Goal: Information Seeking & Learning: Learn about a topic

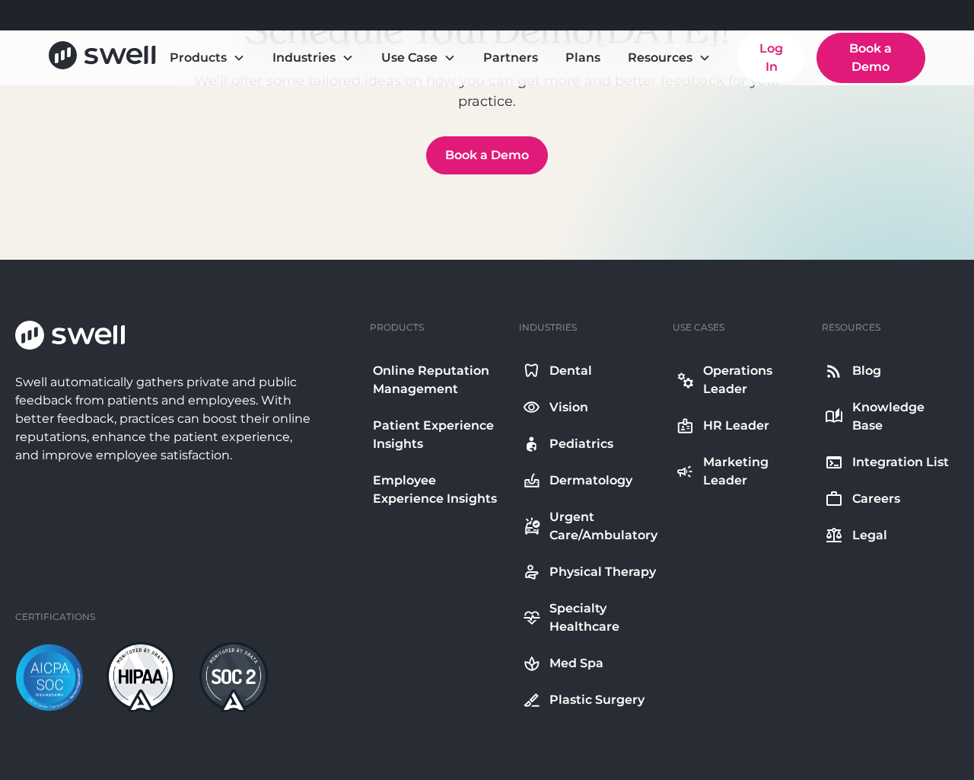
scroll to position [5518, 0]
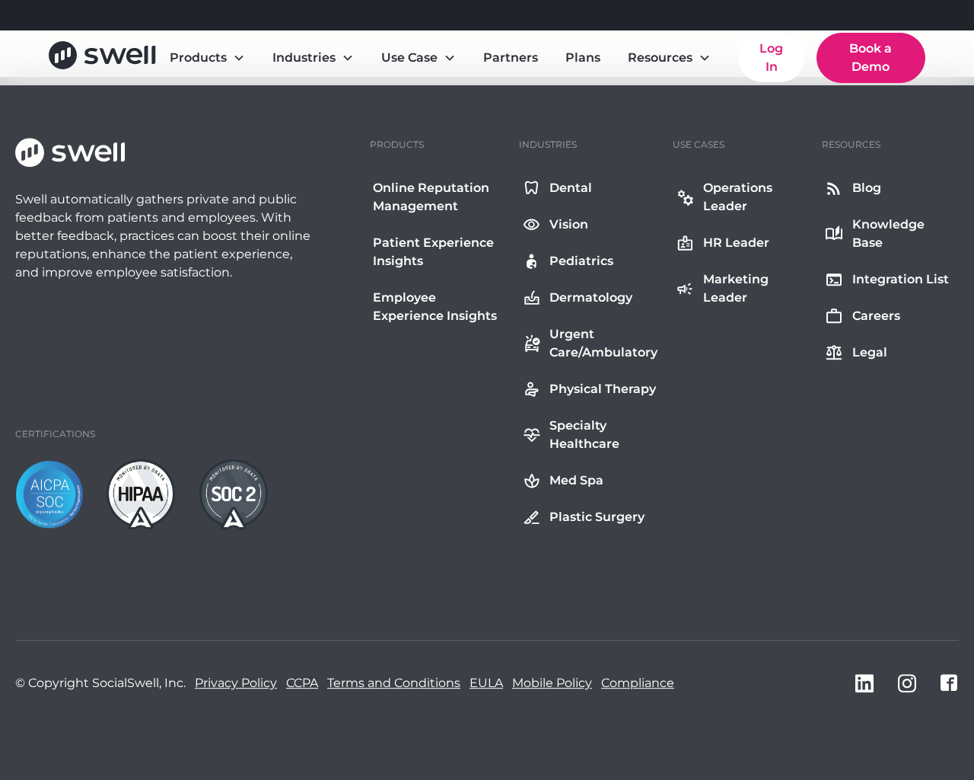
scroll to position [5518, 0]
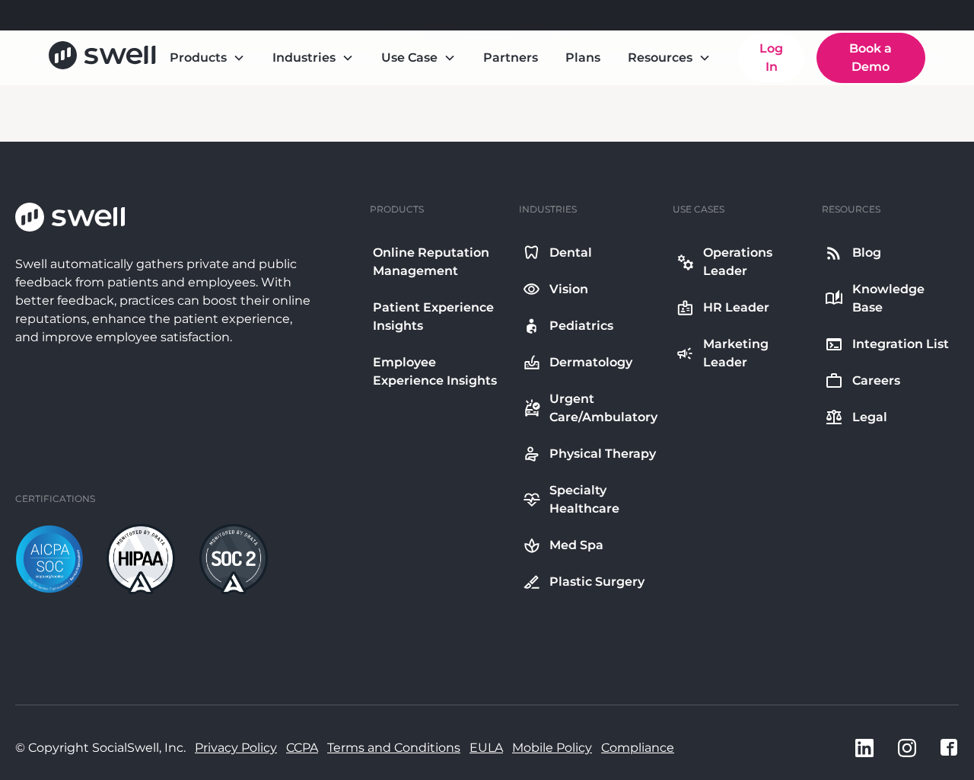
scroll to position [2355, 0]
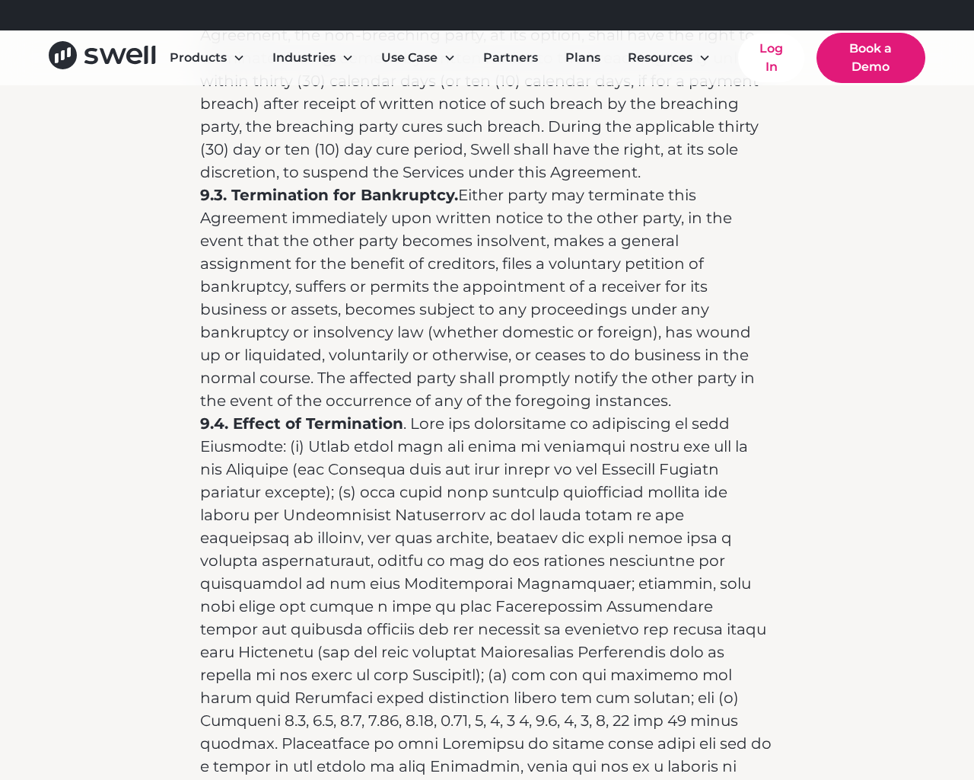
scroll to position [11038, 0]
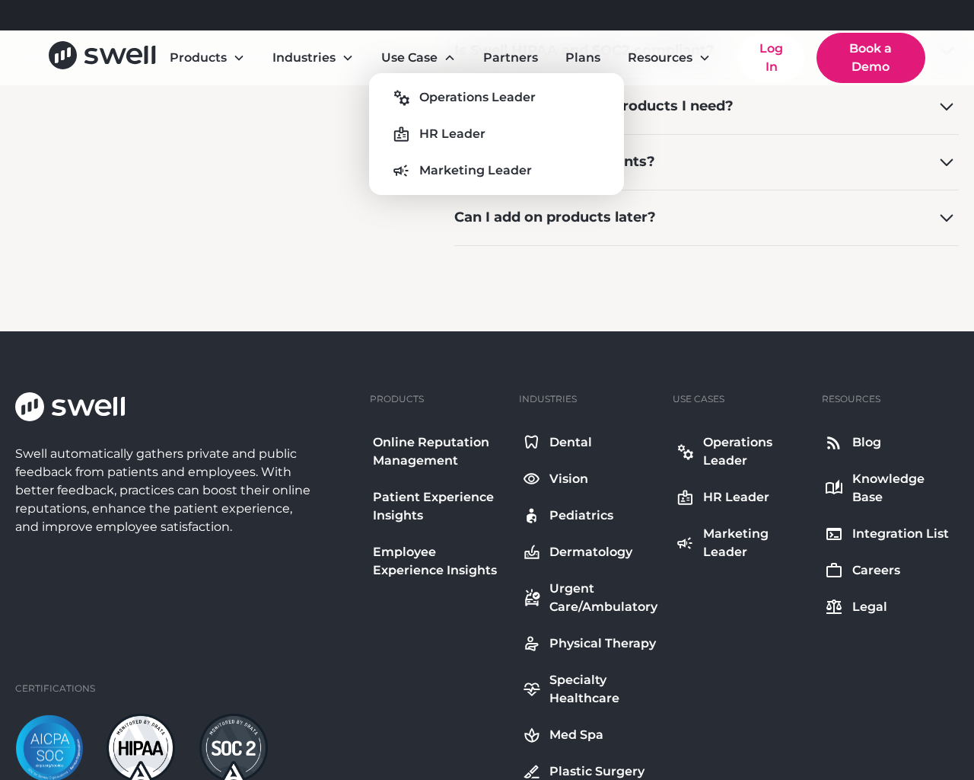
scroll to position [1765, 0]
